Goal: Task Accomplishment & Management: Manage account settings

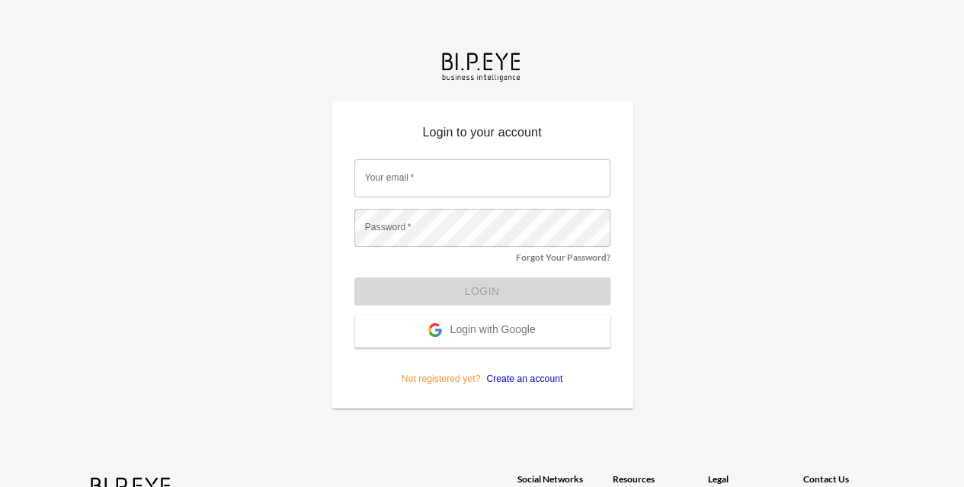
click at [426, 171] on input "Your email   *" at bounding box center [482, 178] width 256 height 38
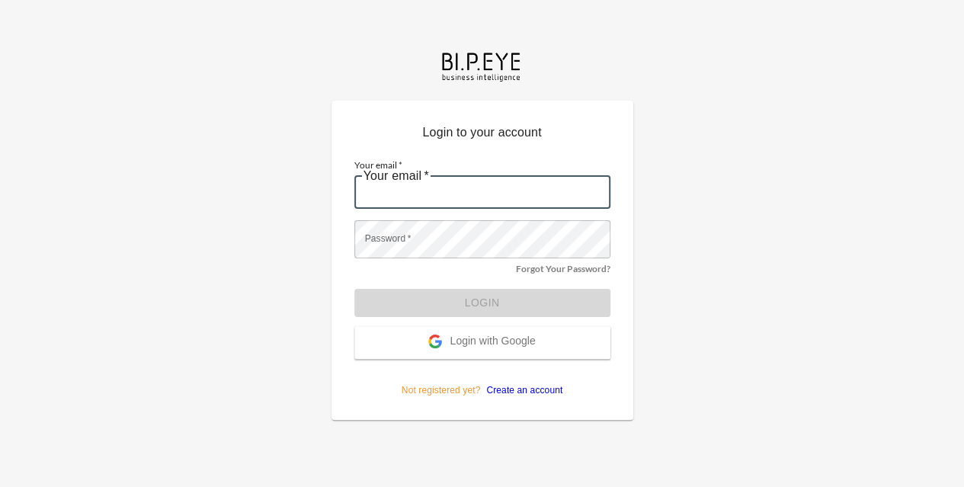
type input "orens@ibi.co.il"
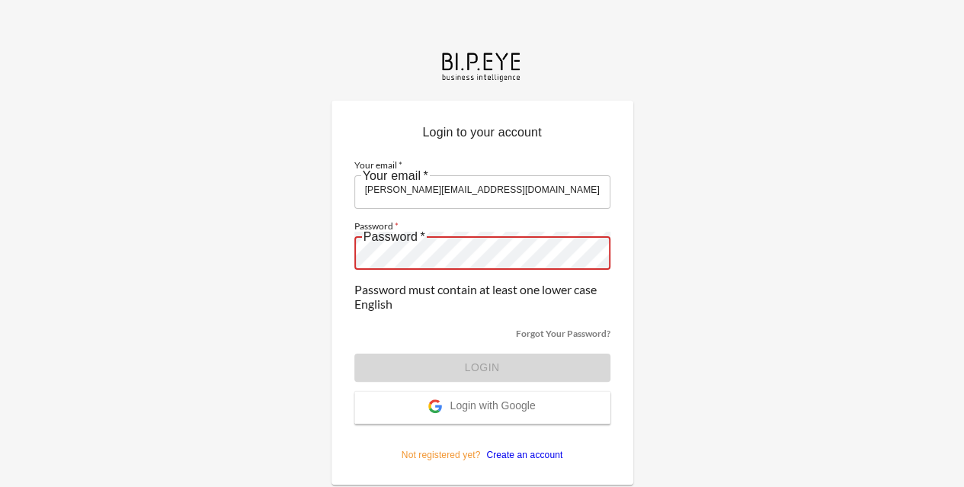
click at [476, 322] on form "Your email   * orens@ibi.co.il Your email   * Password   * Password   * Passwor…" at bounding box center [482, 305] width 256 height 314
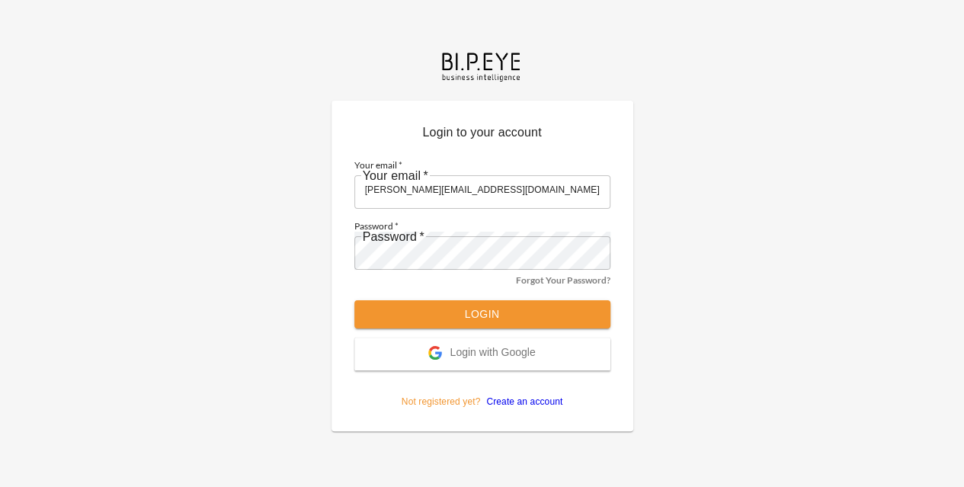
click at [436, 300] on button "Login" at bounding box center [482, 314] width 256 height 28
click at [490, 300] on button "Login" at bounding box center [482, 314] width 256 height 28
